Goal: Transaction & Acquisition: Purchase product/service

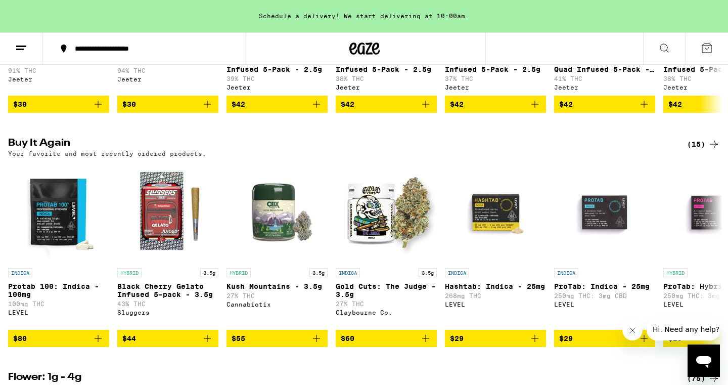
scroll to position [706, 0]
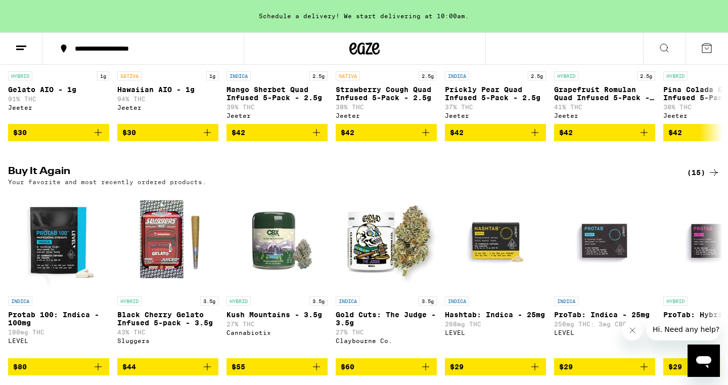
click at [656, 44] on button at bounding box center [664, 49] width 42 height 32
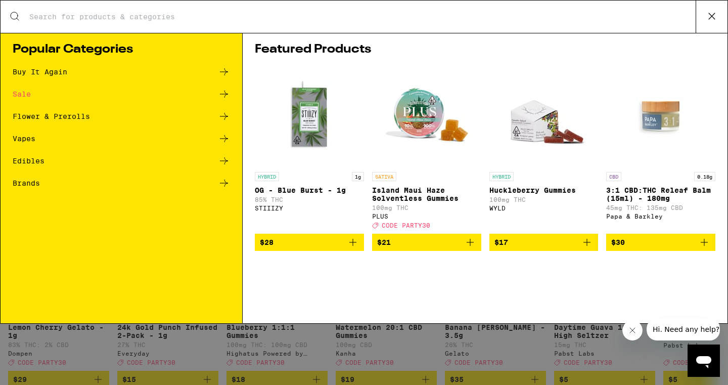
scroll to position [0, 0]
click at [501, 340] on div "Search for Products Popular Categories Buy It Again Sale Flower & Prerolls Vape…" at bounding box center [364, 192] width 728 height 385
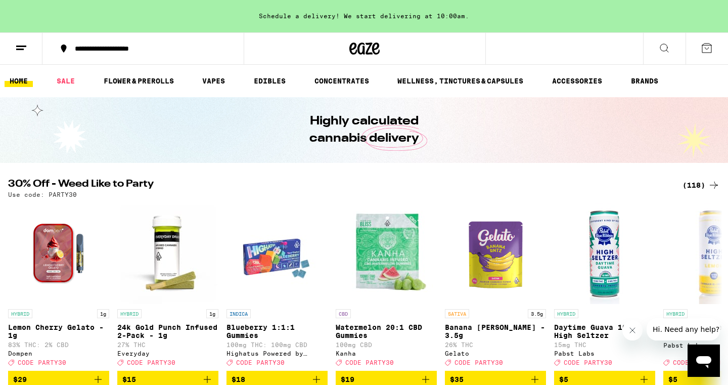
click at [666, 53] on icon at bounding box center [664, 48] width 12 height 12
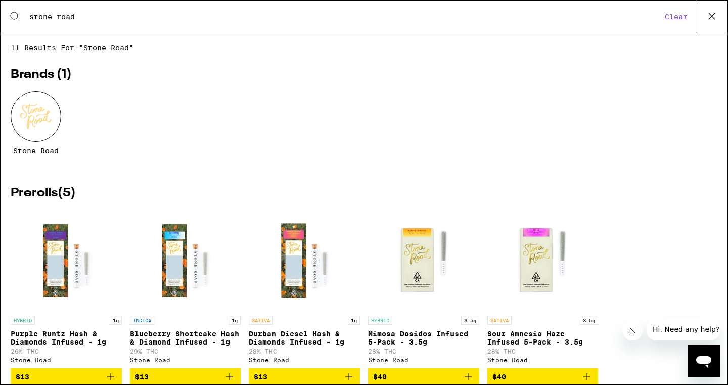
type input "stone road"
